Goal: Information Seeking & Learning: Understand process/instructions

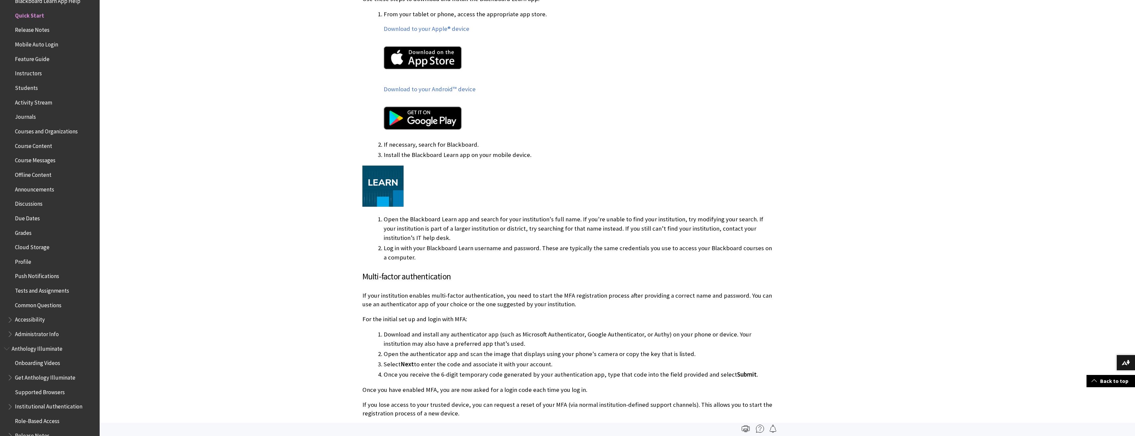
scroll to position [365, 0]
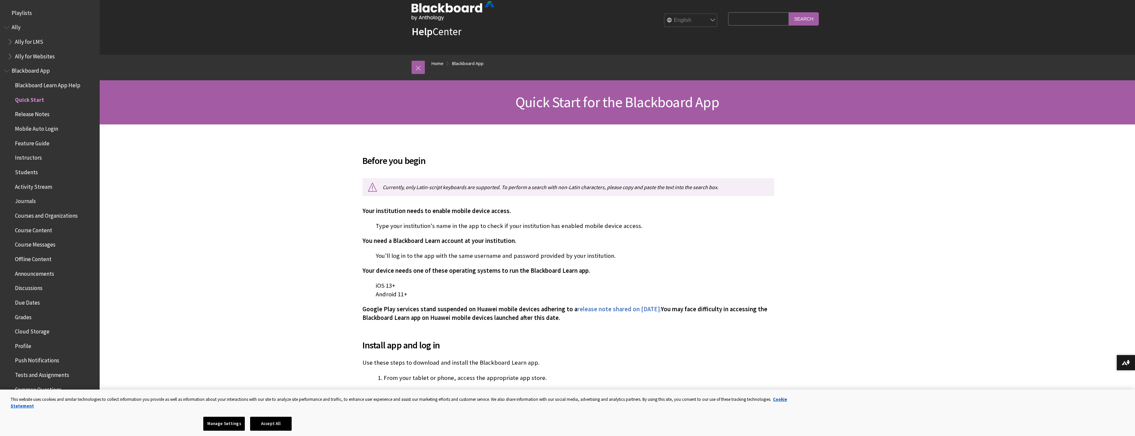
scroll to position [133, 0]
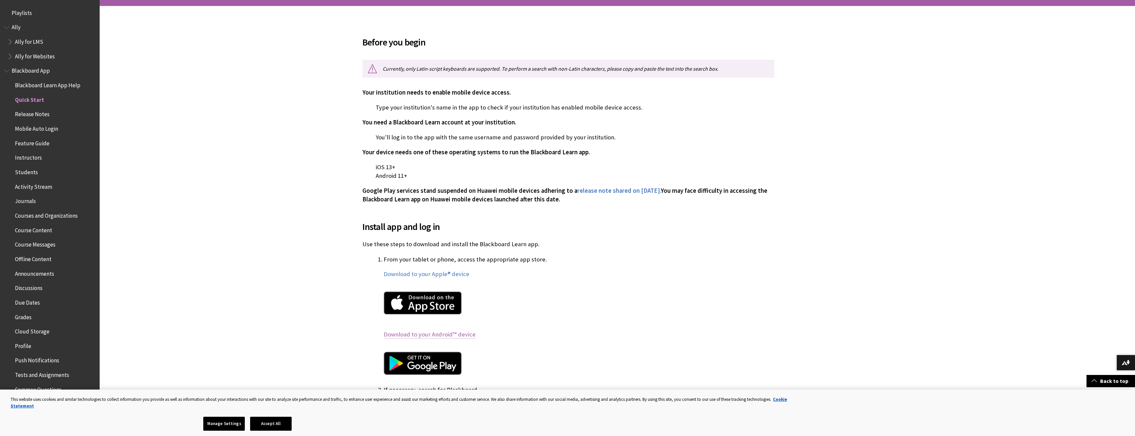
click at [433, 214] on link "Download to your Android™ device" at bounding box center [430, 335] width 92 height 8
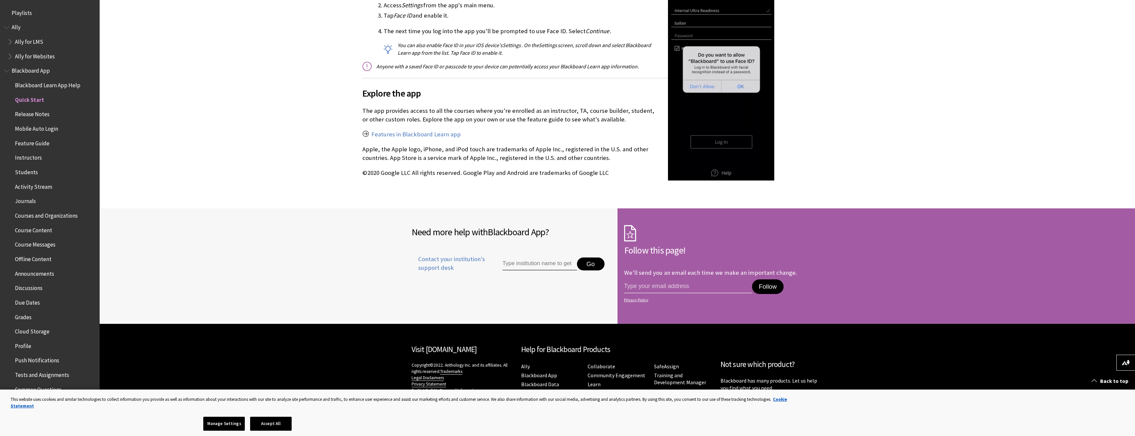
scroll to position [979, 0]
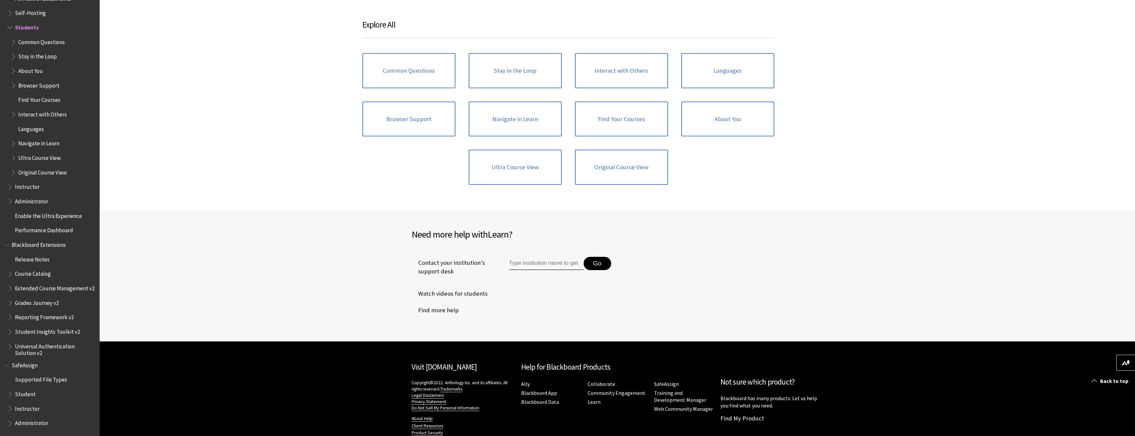
scroll to position [753, 0]
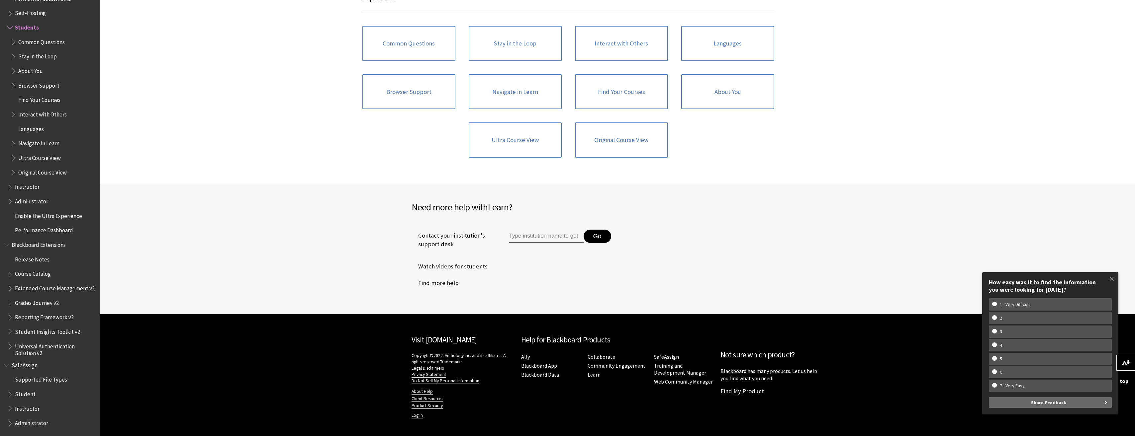
click at [537, 241] on input "Type institution name to get support" at bounding box center [546, 236] width 74 height 13
click at [1108, 276] on span at bounding box center [1112, 279] width 14 height 14
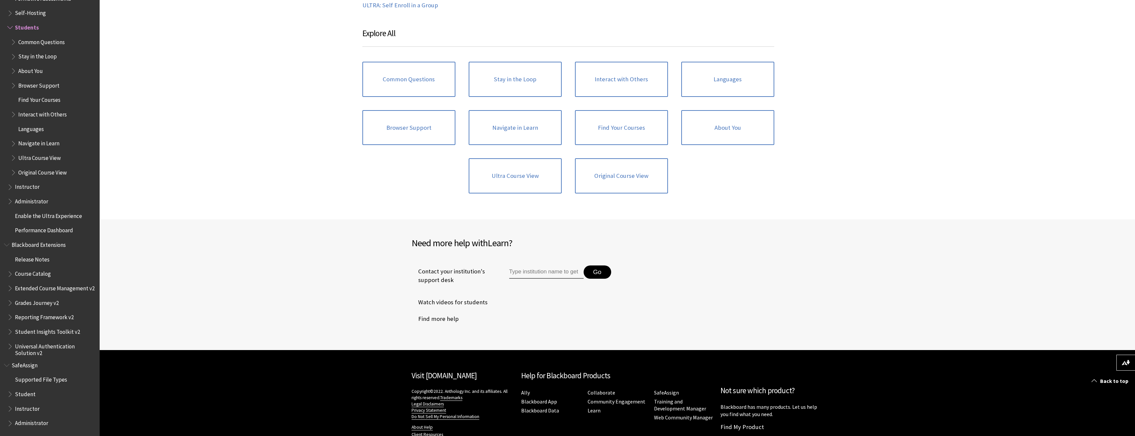
scroll to position [720, 0]
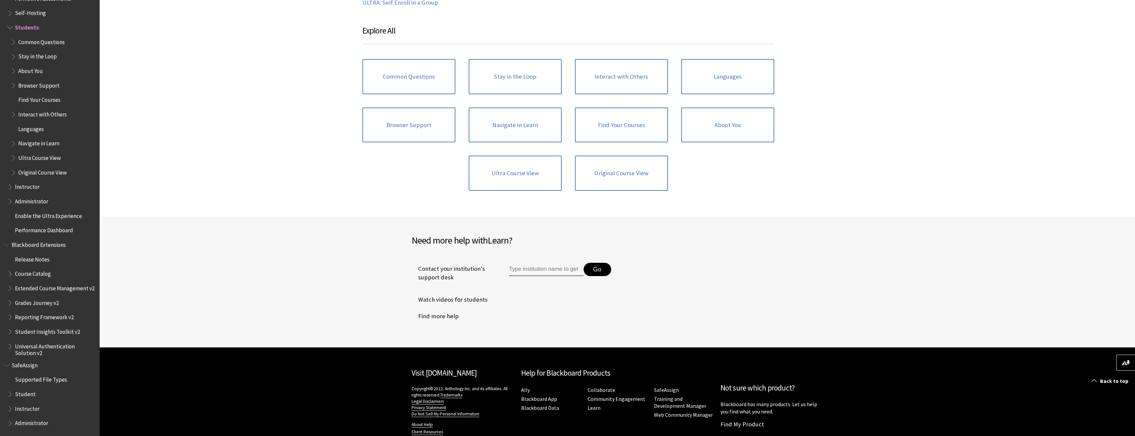
click at [543, 271] on input "Type institution name to get support" at bounding box center [546, 269] width 74 height 13
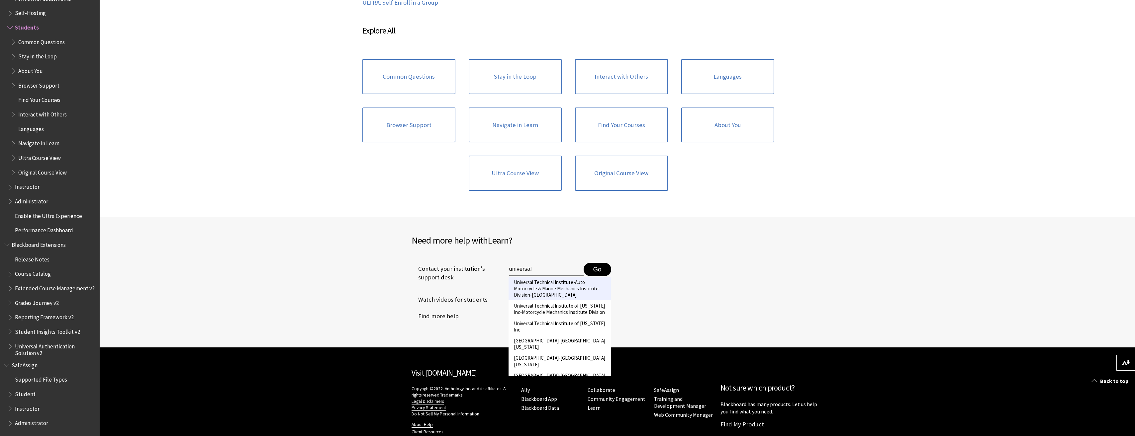
type input "universal"
click at [556, 291] on li "Universal Technical Institute-Auto Motorcycle & Marine Mechanics Institute Divi…" at bounding box center [559, 289] width 102 height 24
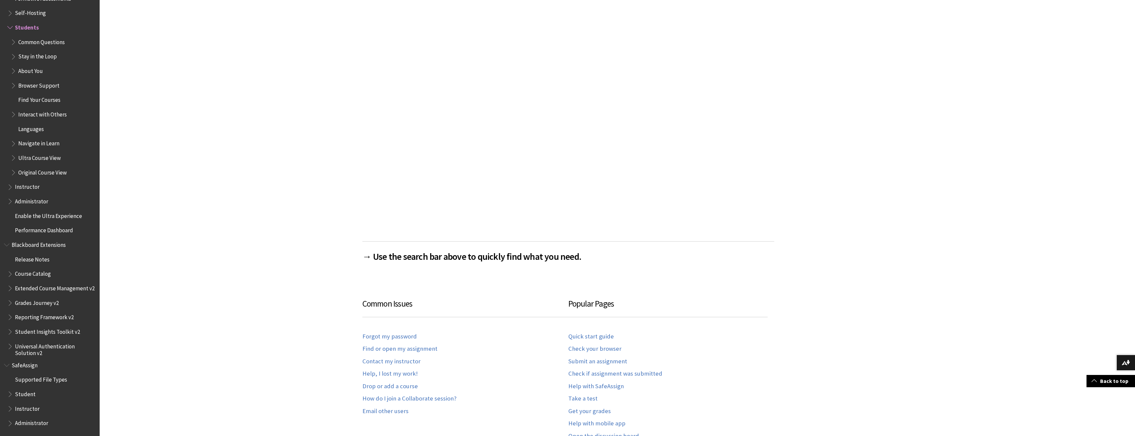
scroll to position [56, 0]
